Goal: Task Accomplishment & Management: Complete application form

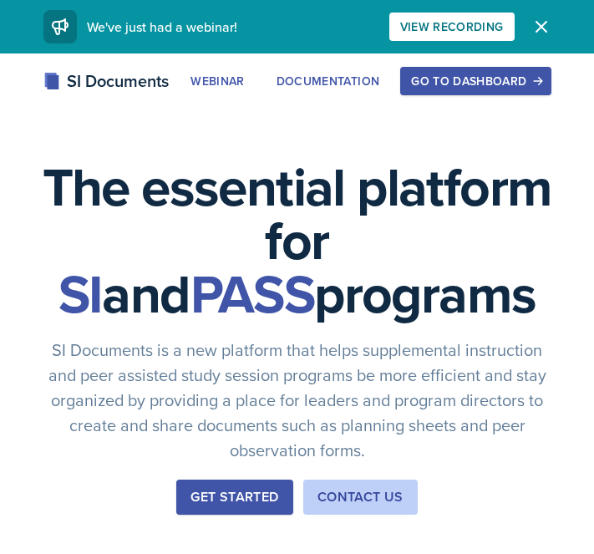
click at [480, 75] on div "Go to Dashboard" at bounding box center [475, 80] width 129 height 13
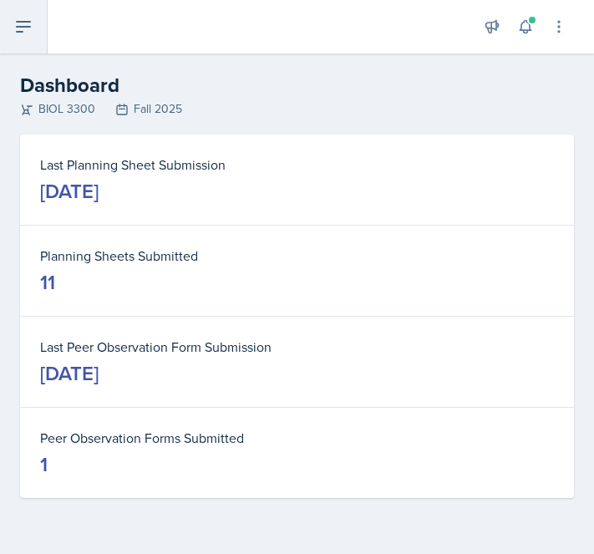
click at [38, 42] on button at bounding box center [24, 26] width 48 height 53
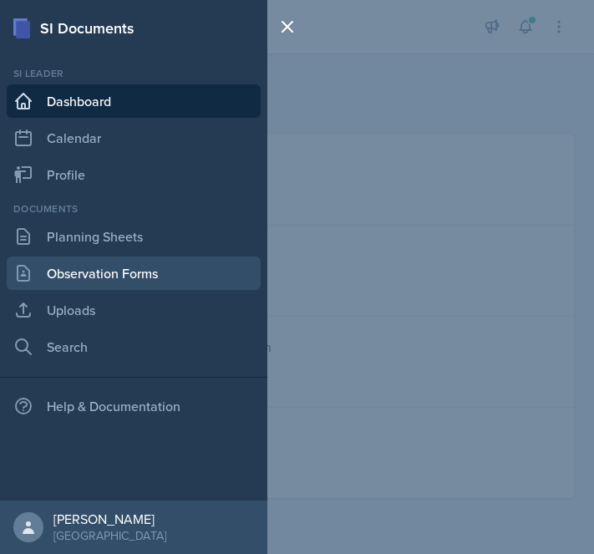
click at [136, 277] on link "Observation Forms" at bounding box center [134, 273] width 254 height 33
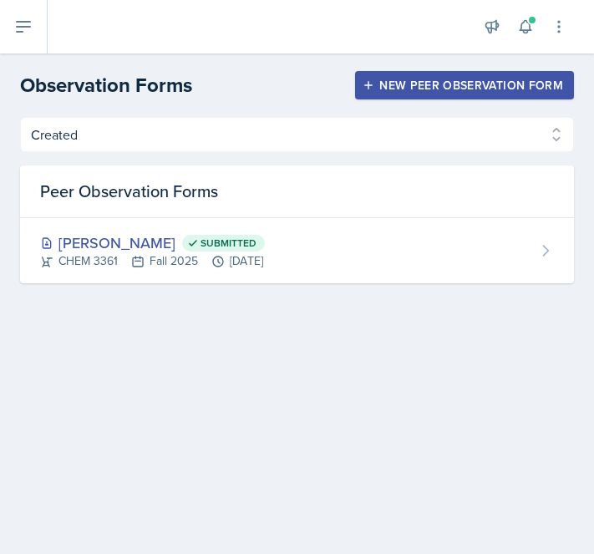
click at [435, 89] on div "New Peer Observation Form" at bounding box center [464, 85] width 197 height 13
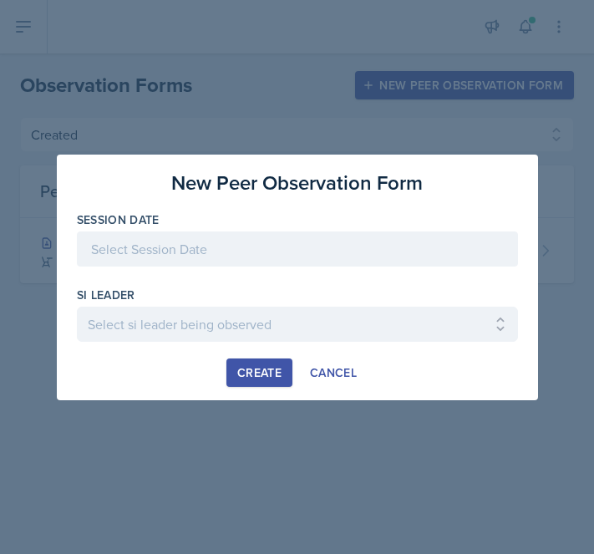
click at [269, 253] on div at bounding box center [297, 248] width 441 height 35
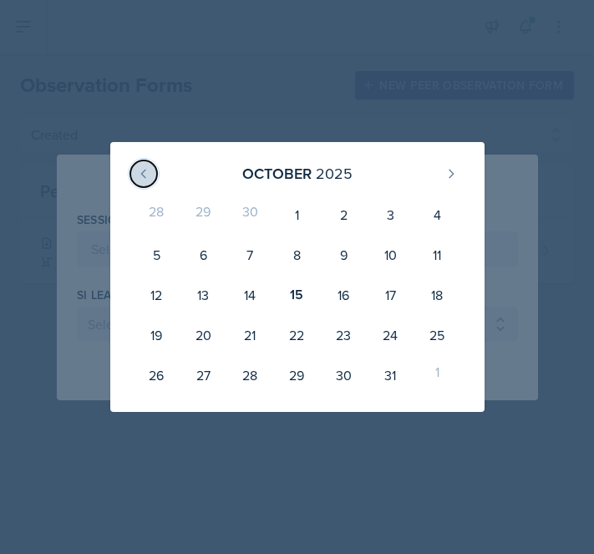
click at [142, 180] on button at bounding box center [143, 173] width 27 height 27
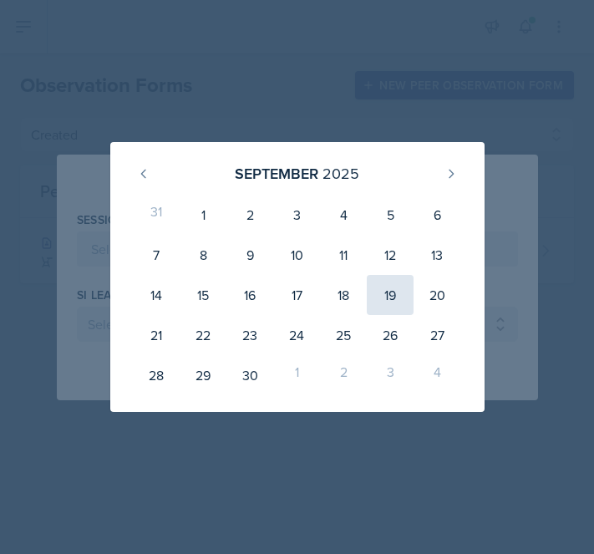
click at [384, 307] on div "19" at bounding box center [390, 295] width 47 height 40
type input "[DATE]"
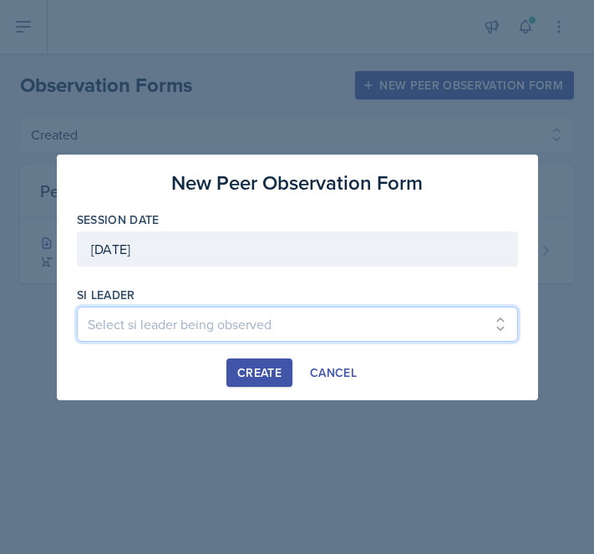
click at [219, 322] on select "Select si leader being observed [PERSON_NAME] / PSYC 2500 / The Phantoms of The…" at bounding box center [297, 324] width 441 height 35
select select "3aaf6aa6-26d4-49f4-b6b6-005e70691bbe"
click at [77, 307] on select "Select si leader being observed [PERSON_NAME] / PSYC 2500 / The Phantoms of The…" at bounding box center [297, 324] width 441 height 35
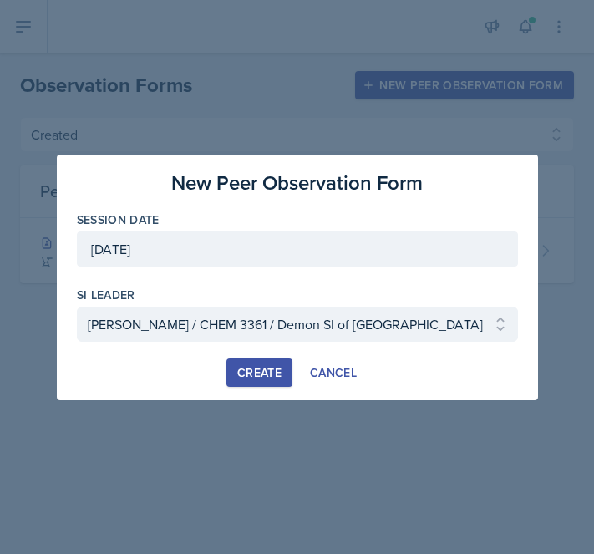
click at [246, 366] on div "Create" at bounding box center [259, 372] width 44 height 13
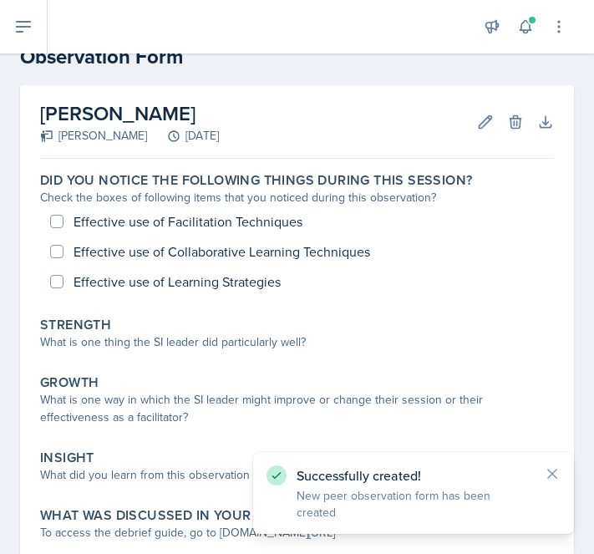
scroll to position [52, 0]
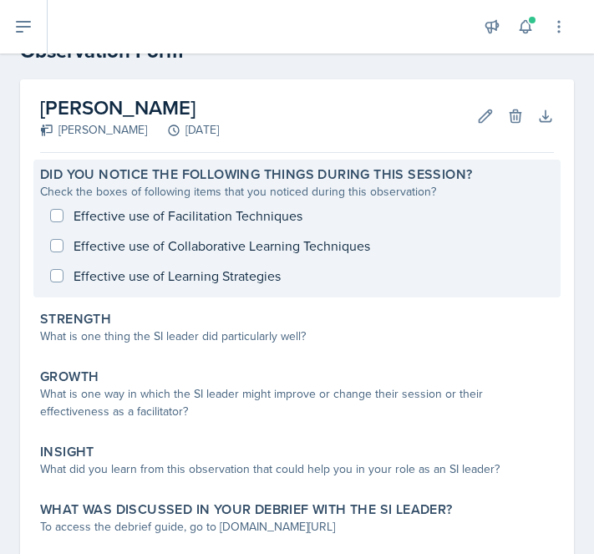
click at [101, 236] on div "Effective use of Facilitation Techniques Effective use of Collaborative Learnin…" at bounding box center [297, 246] width 514 height 90
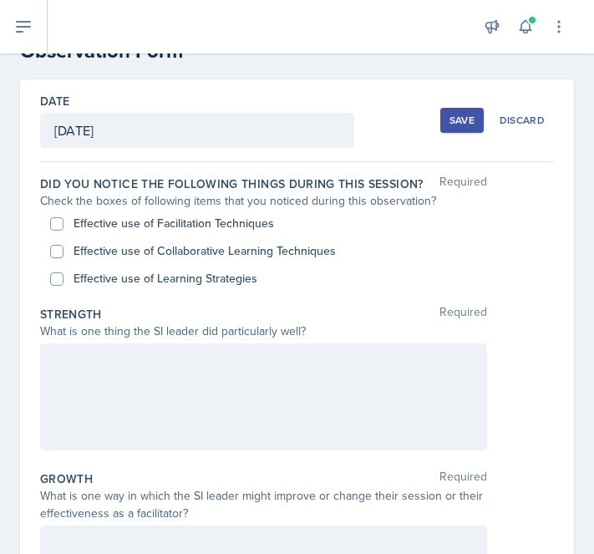
click at [90, 220] on label "Effective use of Facilitation Techniques" at bounding box center [174, 224] width 201 height 18
click at [64, 220] on input "Effective use of Facilitation Techniques" at bounding box center [56, 223] width 13 height 13
checkbox input "true"
click at [104, 254] on label "Effective use of Collaborative Learning Techniques" at bounding box center [205, 251] width 262 height 18
click at [64, 254] on input "Effective use of Collaborative Learning Techniques" at bounding box center [56, 251] width 13 height 13
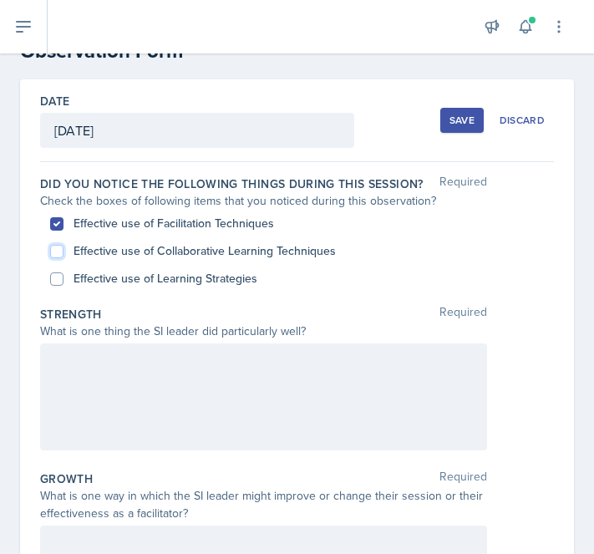
checkbox input "true"
click at [105, 286] on label "Effective use of Learning Strategies" at bounding box center [166, 279] width 184 height 18
click at [64, 286] on input "Effective use of Learning Strategies" at bounding box center [56, 278] width 13 height 13
checkbox input "true"
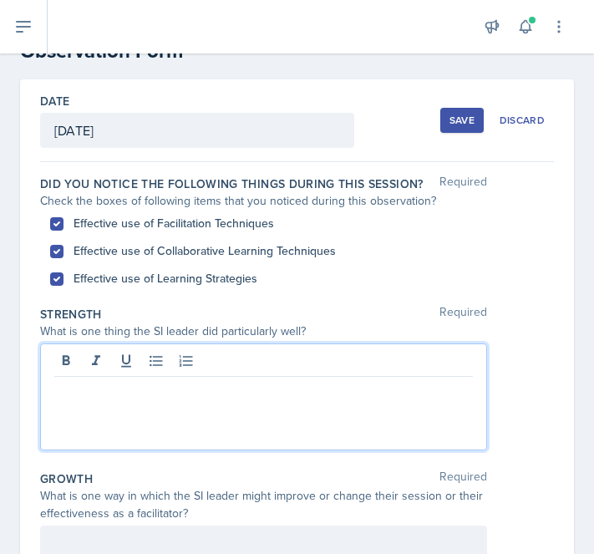
click at [107, 380] on p at bounding box center [263, 390] width 419 height 20
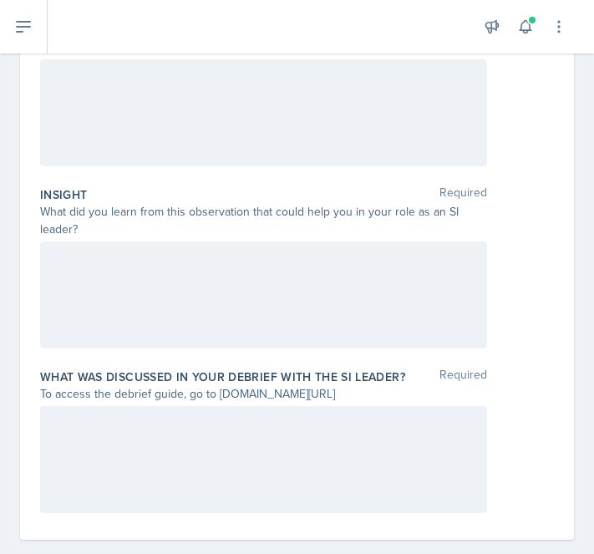
scroll to position [544, 0]
